Goal: Communication & Community: Answer question/provide support

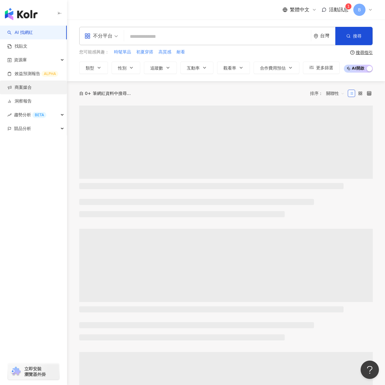
click at [30, 87] on link "商案媒合" at bounding box center [19, 87] width 24 height 6
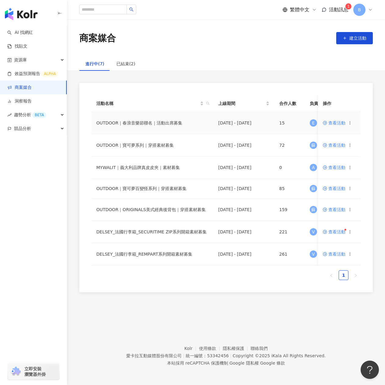
click at [333, 122] on span "查看活動" at bounding box center [334, 123] width 23 height 4
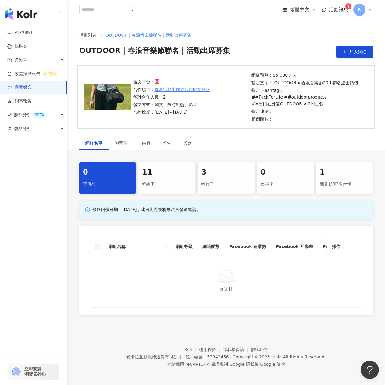
click at [160, 186] on div "確認中" at bounding box center [166, 184] width 49 height 10
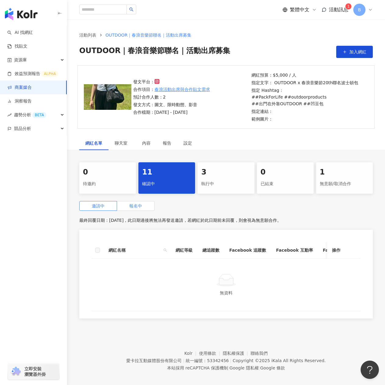
click at [135, 202] on label "報名中" at bounding box center [135, 206] width 37 height 10
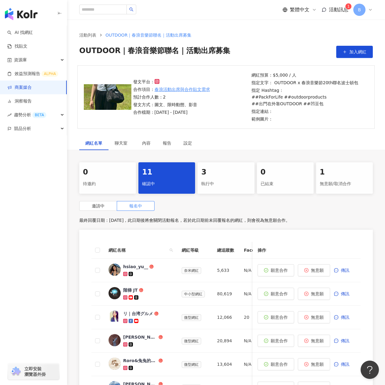
click at [211, 186] on div "執行中" at bounding box center [225, 184] width 49 height 10
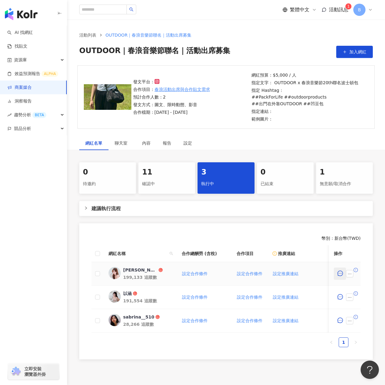
click at [339, 273] on icon "message" at bounding box center [339, 272] width 5 height 5
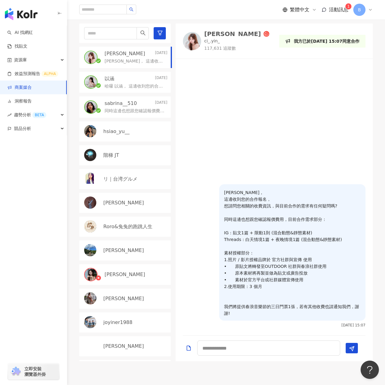
scroll to position [183, 0]
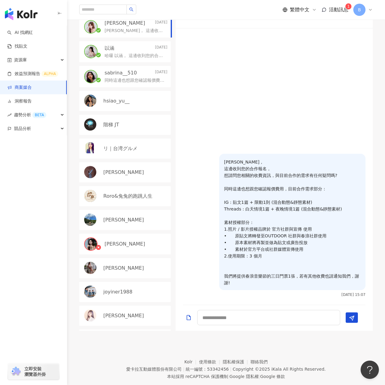
click at [129, 56] on p "哈囉 以涵， 這邊收到您的合作報名， 想請問您相關的收費資訊，與目前合作的需求有任何疑問嗎? 同時這邊也想跟您確認報價費用，目前合作需求部分： IG : 貼文…" at bounding box center [135, 56] width 60 height 6
click at [133, 79] on p "同時這邊也想跟您確認報價費用，目前合作需求部分： IG : 貼文1篇 + 限動1則 (混合動態&靜態素材) Threads : 白天情境1篇 + 夜晚情境1篇…" at bounding box center [135, 80] width 60 height 6
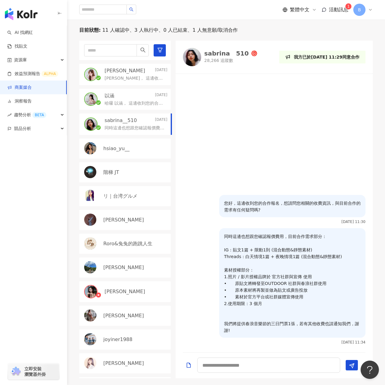
scroll to position [105, 0]
